Goal: Find contact information

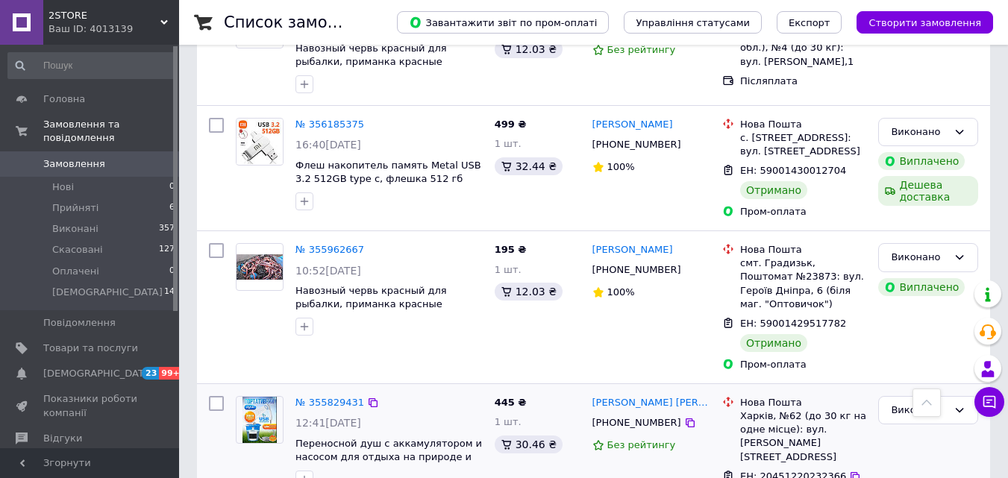
scroll to position [671, 0]
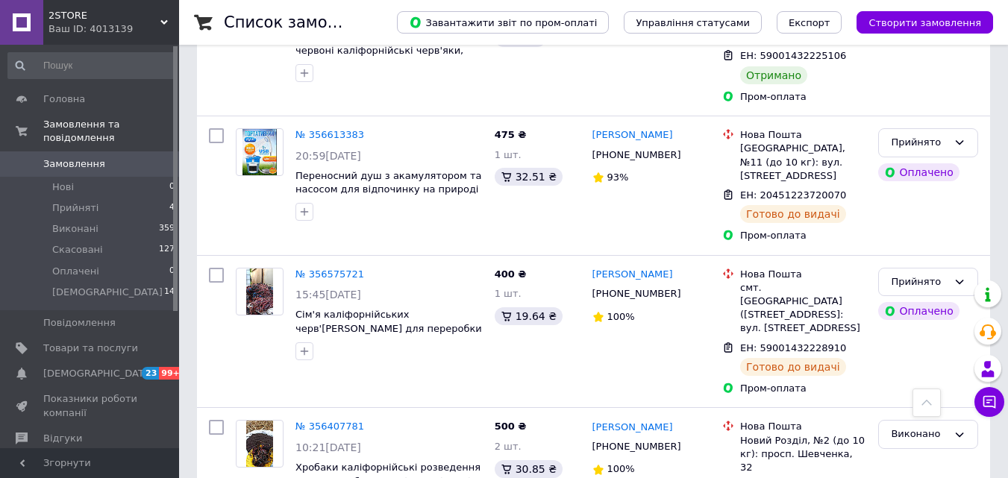
scroll to position [459, 0]
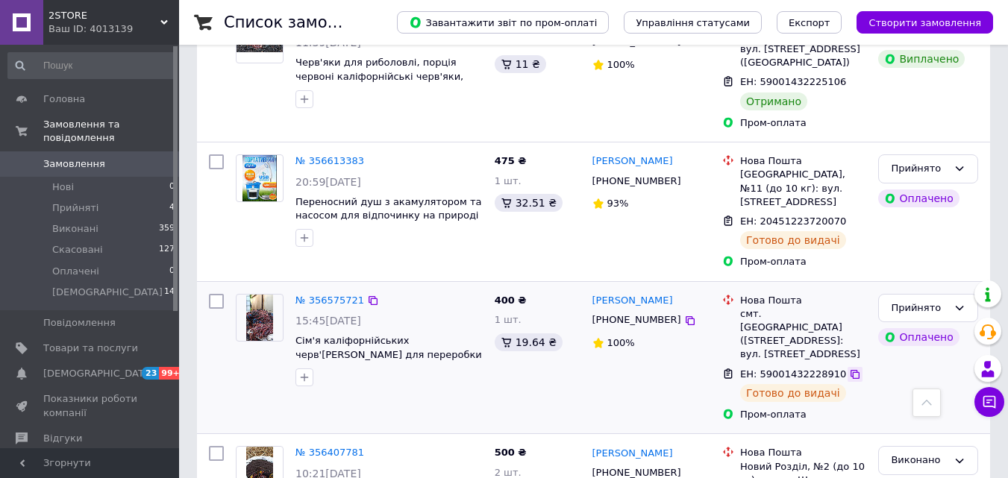
click at [849, 368] on icon at bounding box center [855, 374] width 12 height 12
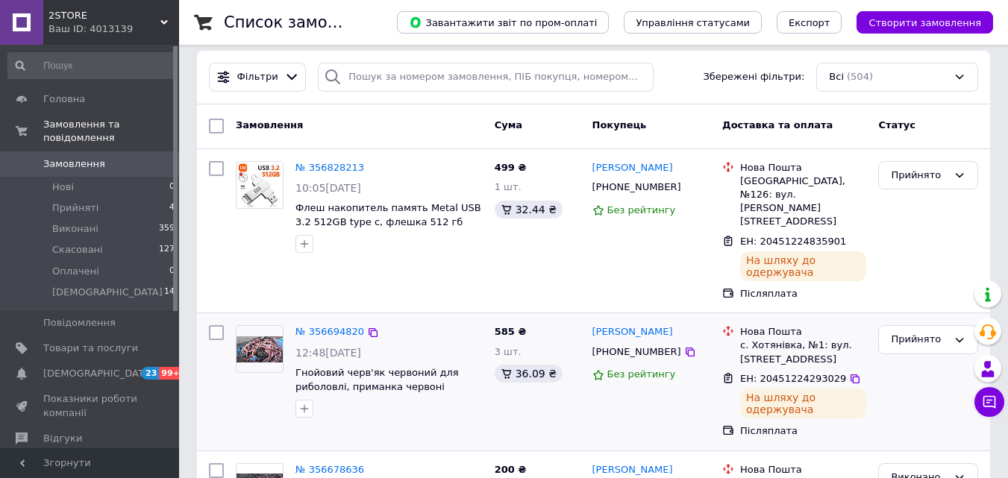
scroll to position [0, 0]
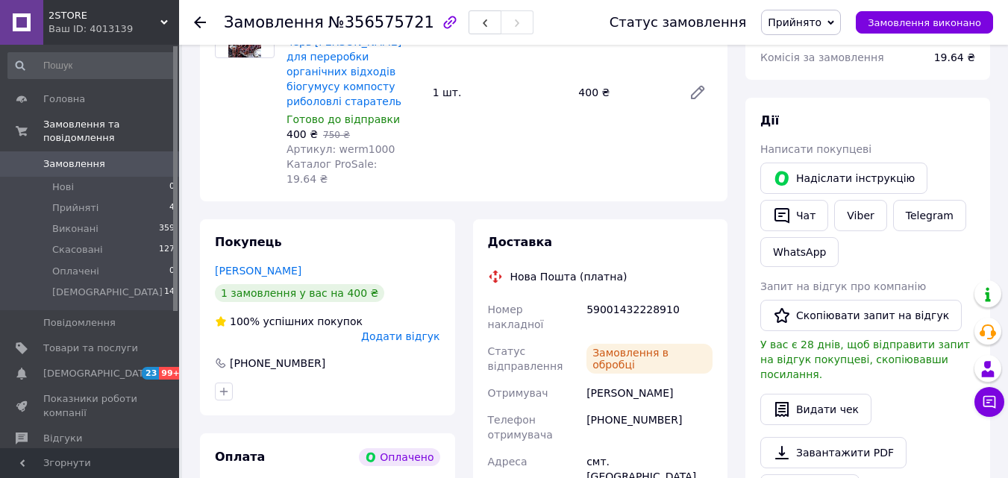
scroll to position [224, 0]
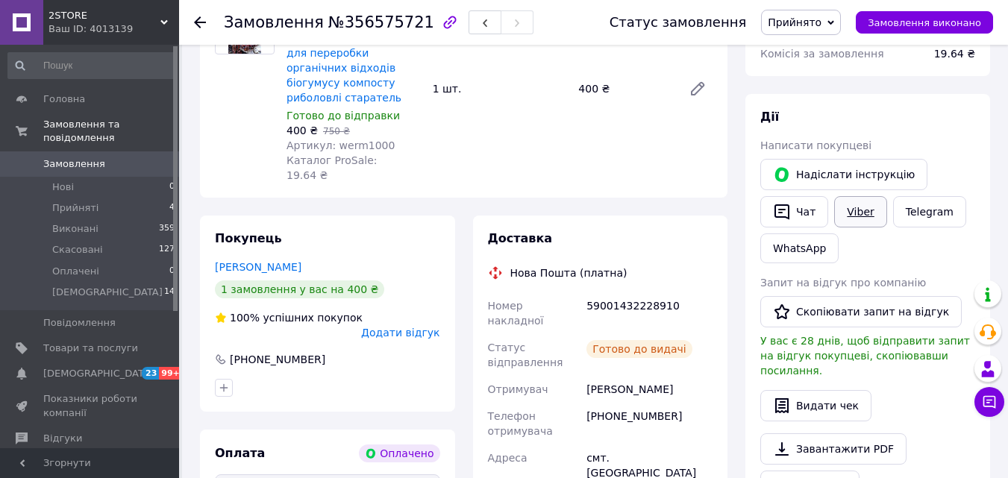
click at [859, 214] on link "Viber" at bounding box center [860, 211] width 52 height 31
drag, startPoint x: 673, startPoint y: 275, endPoint x: 587, endPoint y: 280, distance: 85.9
click at [587, 292] on div "59001432228910" at bounding box center [649, 313] width 132 height 42
copy div "59001432228910"
